Goal: Check status: Check status

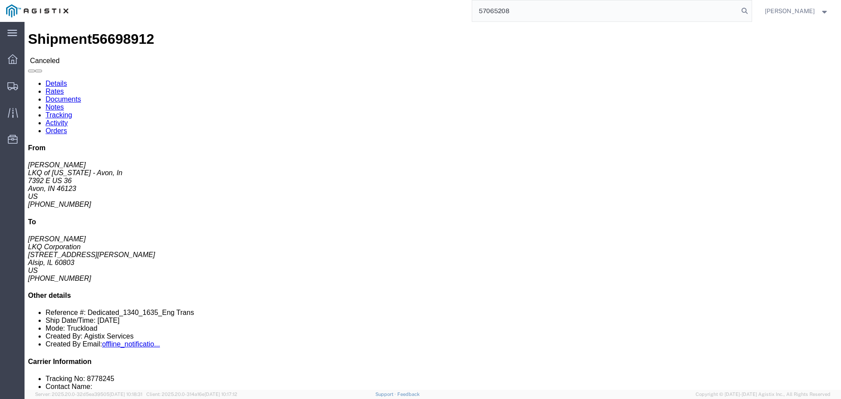
click at [513, 11] on input "57065208" at bounding box center [605, 10] width 266 height 21
paste input "54886"
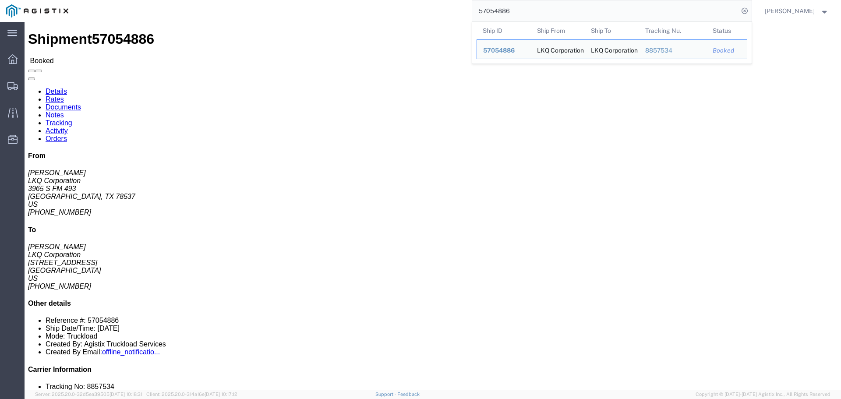
click at [529, 5] on input "57054886" at bounding box center [605, 10] width 266 height 21
drag, startPoint x: 528, startPoint y: 5, endPoint x: 527, endPoint y: 12, distance: 6.7
click at [527, 12] on input "57054886" at bounding box center [605, 10] width 266 height 21
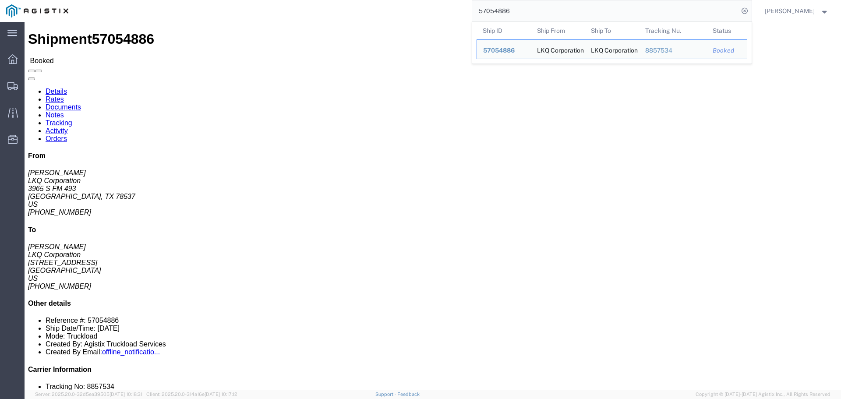
click at [527, 12] on input "57054886" at bounding box center [605, 10] width 266 height 21
paste input "35941"
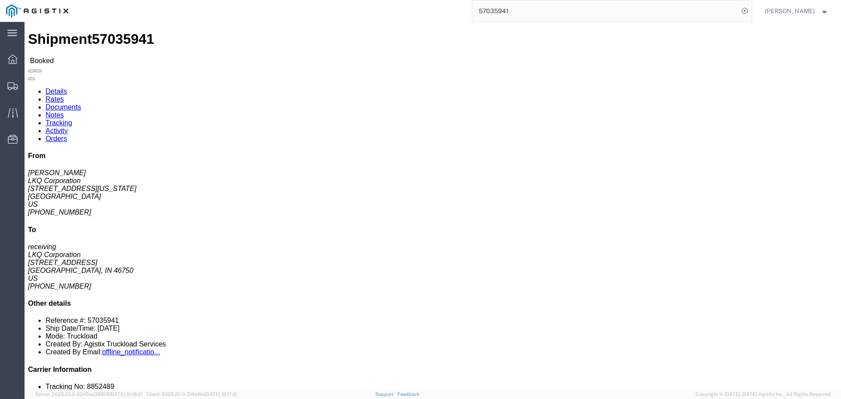
click at [518, 14] on input "57035941" at bounding box center [605, 10] width 266 height 21
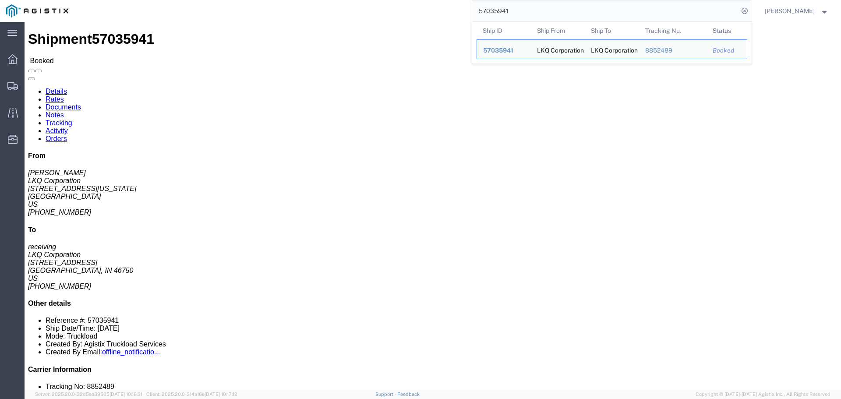
click at [510, 11] on input "57035941" at bounding box center [605, 10] width 266 height 21
paste input "4380"
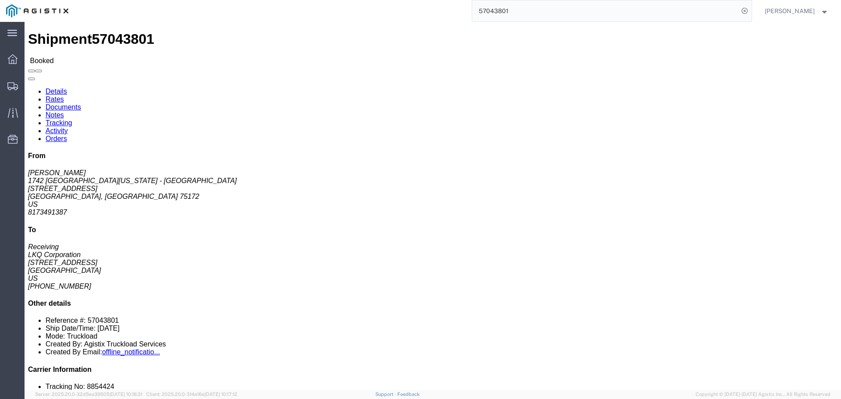
click at [493, 11] on input "57043801" at bounding box center [605, 10] width 266 height 21
click at [502, 9] on input "57043801" at bounding box center [605, 10] width 266 height 21
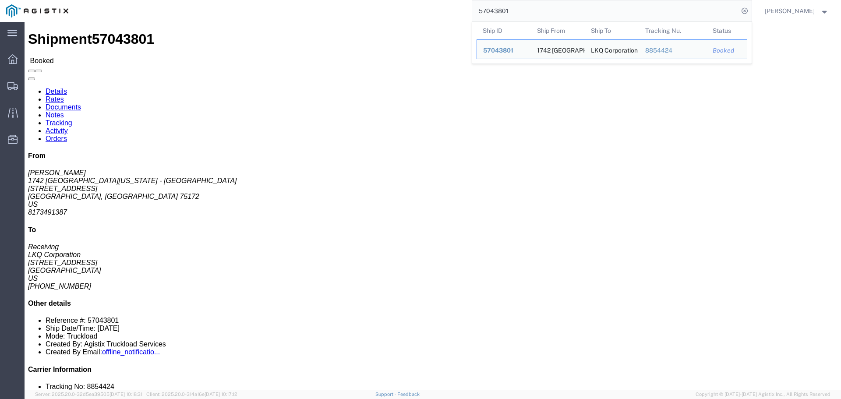
drag, startPoint x: 390, startPoint y: 127, endPoint x: 402, endPoint y: 127, distance: 11.4
click div "Ship From 1742 [GEOGRAPHIC_DATA][US_STATE] - [GEOGRAPHIC_DATA] ([PERSON_NAME]) …"
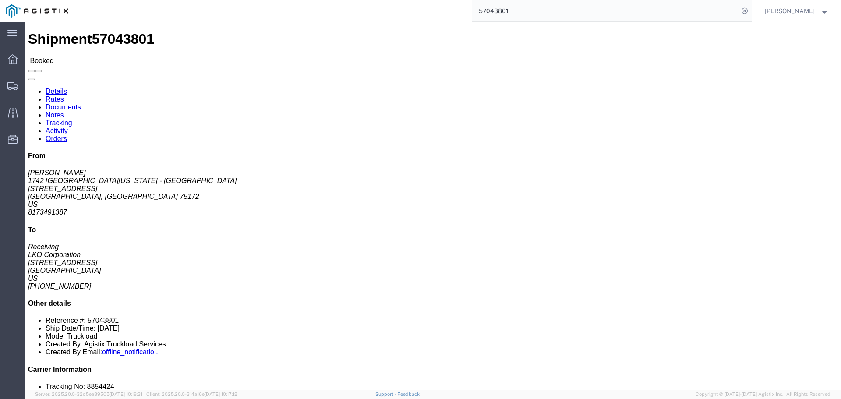
click at [513, 12] on input "57043801" at bounding box center [605, 10] width 266 height 21
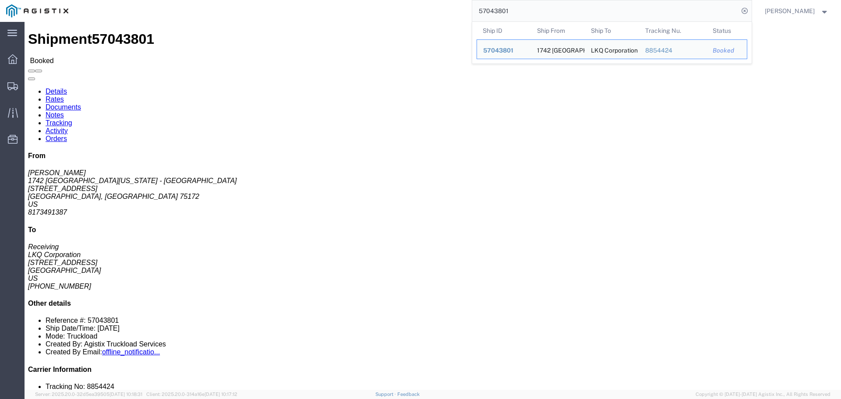
click at [513, 12] on input "57043801" at bounding box center [605, 10] width 266 height 21
paste input "01098"
click at [543, 14] on input "57001098" at bounding box center [605, 10] width 266 height 21
paste input "43989"
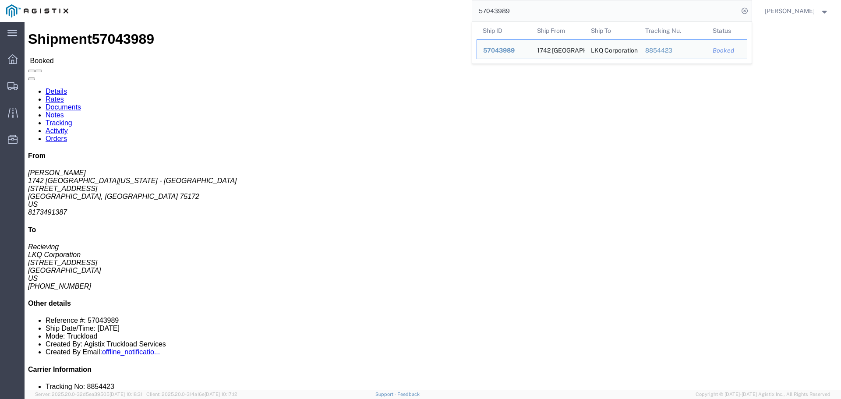
click at [531, 17] on input "57043989" at bounding box center [605, 10] width 266 height 21
paste input "6994566"
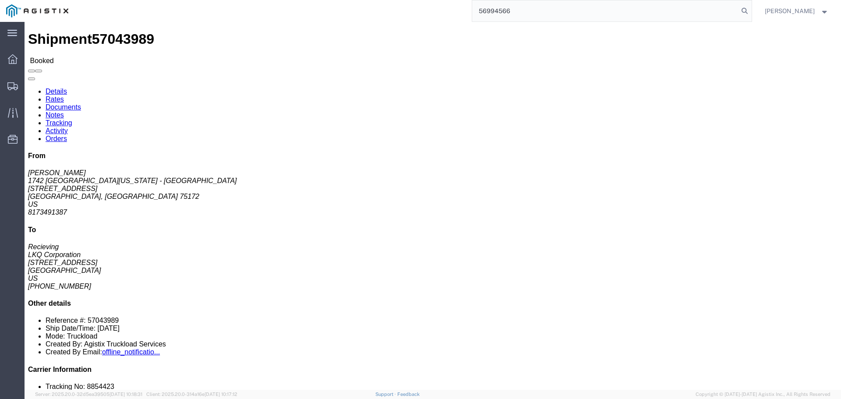
type input "56994566"
